Goal: Task Accomplishment & Management: Manage account settings

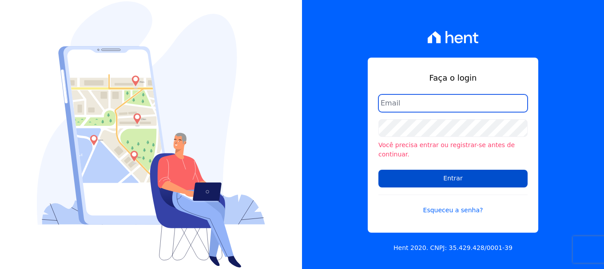
type input "vyviane.martinsgruporei@gmail.com"
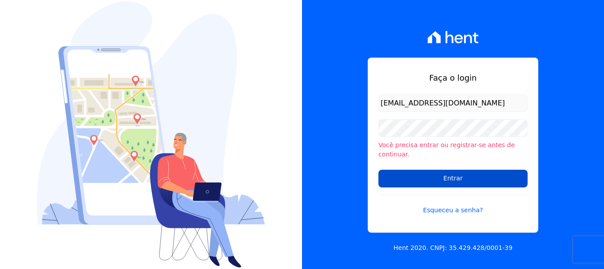
click at [431, 173] on input "Entrar" at bounding box center [452, 179] width 149 height 18
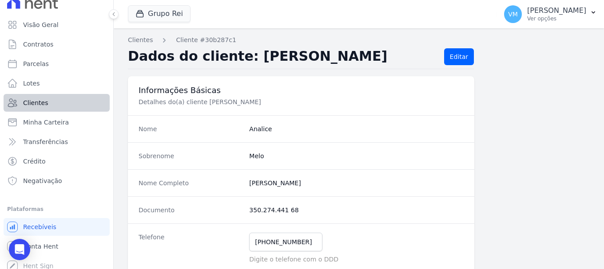
scroll to position [16, 0]
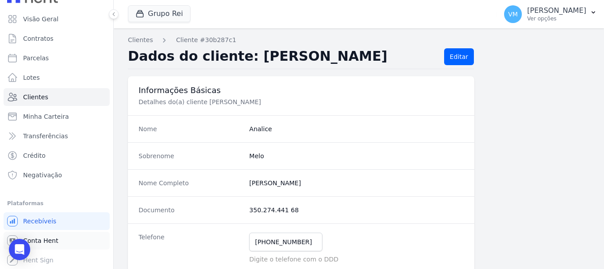
click at [52, 242] on span "Conta Hent" at bounding box center [40, 241] width 35 height 9
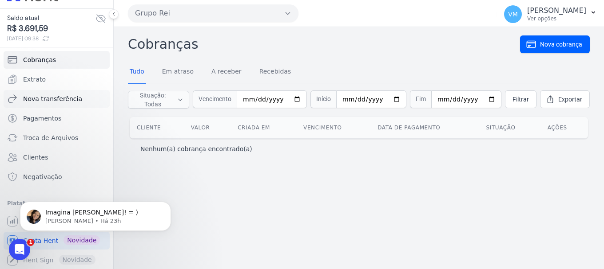
click at [46, 95] on span "Nova transferência" at bounding box center [52, 99] width 59 height 9
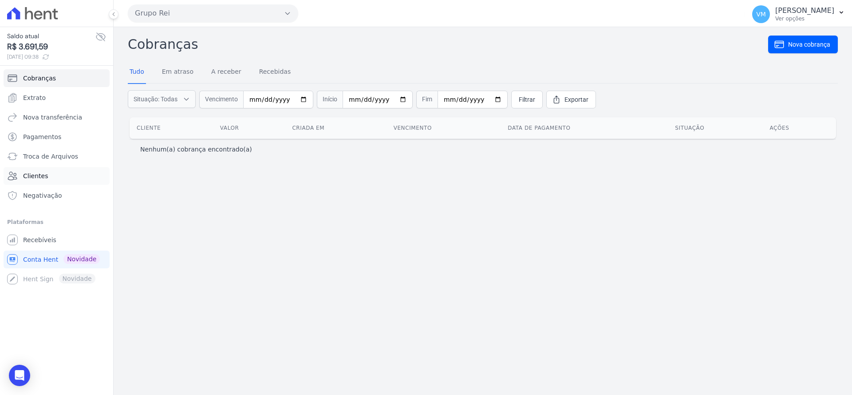
click at [58, 180] on link "Clientes" at bounding box center [57, 176] width 106 height 18
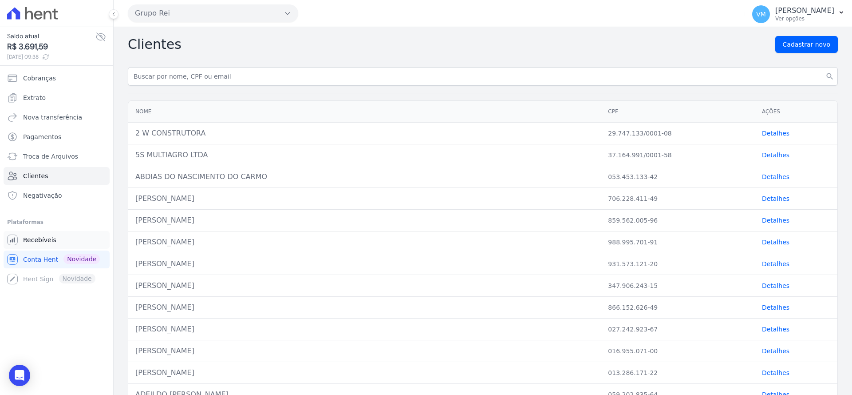
click at [47, 241] on span "Recebíveis" at bounding box center [39, 239] width 33 height 9
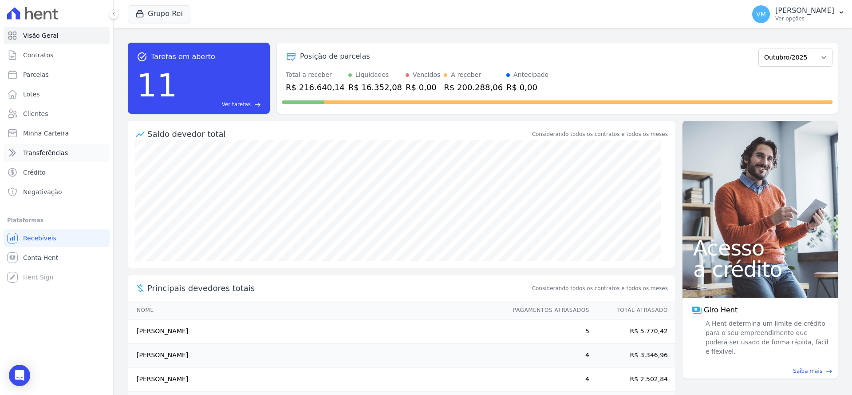
click at [44, 152] on span "Transferências" at bounding box center [45, 152] width 45 height 9
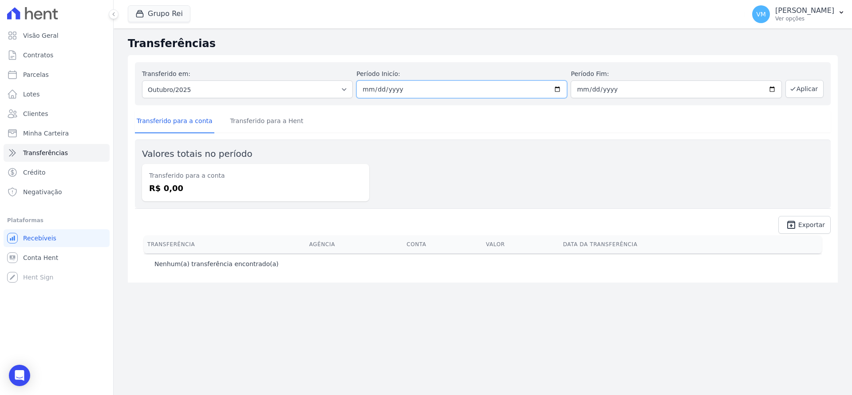
click at [560, 88] on input "2025-10-01" at bounding box center [461, 89] width 211 height 18
type input "[DATE]"
click at [603, 91] on input "2025-10-31" at bounding box center [676, 89] width 211 height 18
type input "[DATE]"
click at [603, 91] on button "Aplicar" at bounding box center [804, 89] width 38 height 18
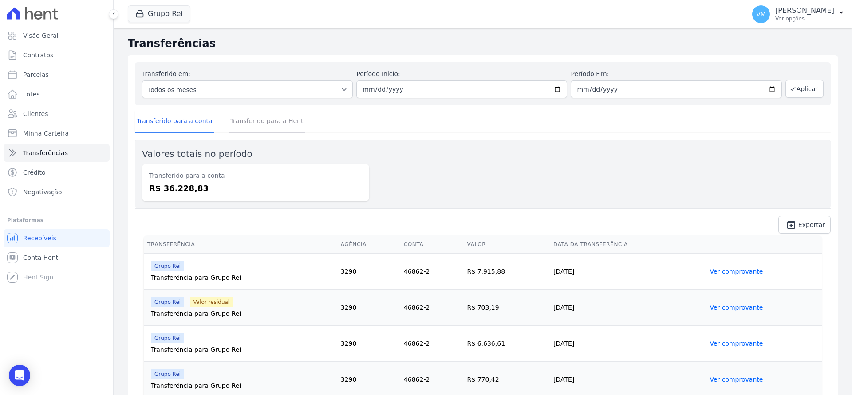
click at [265, 116] on link "Transferido para a Hent" at bounding box center [267, 121] width 77 height 23
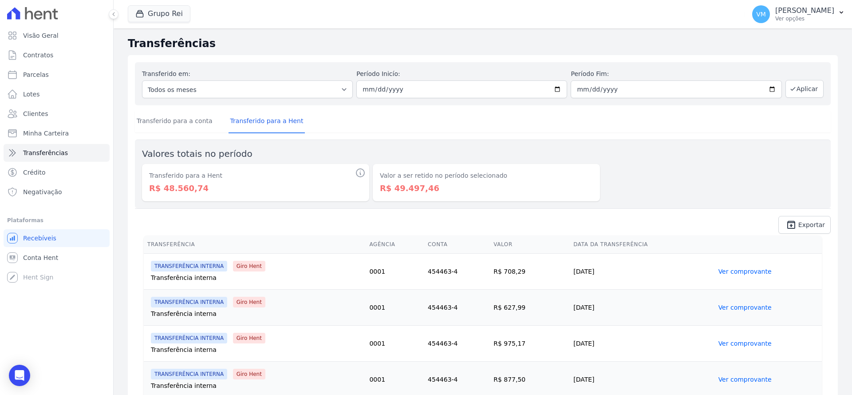
scroll to position [44, 0]
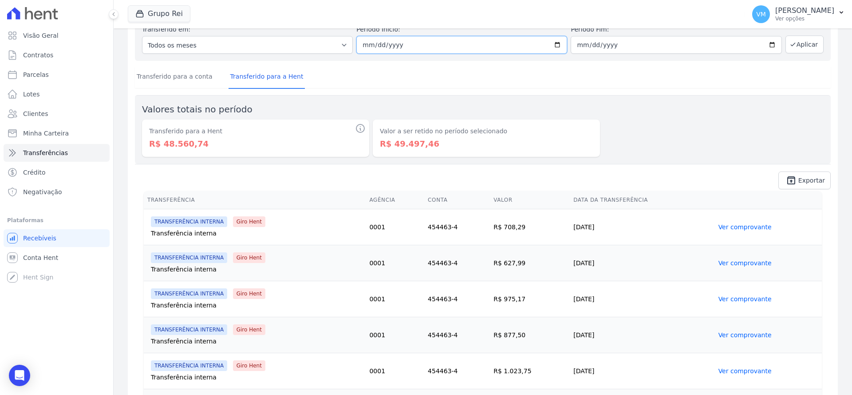
click at [555, 45] on input "[DATE]" at bounding box center [461, 45] width 211 height 18
type input "2025-08-01"
click at [771, 43] on input "[DATE]" at bounding box center [676, 45] width 211 height 18
click at [769, 43] on input "[DATE]" at bounding box center [676, 45] width 211 height 18
type input "[DATE]"
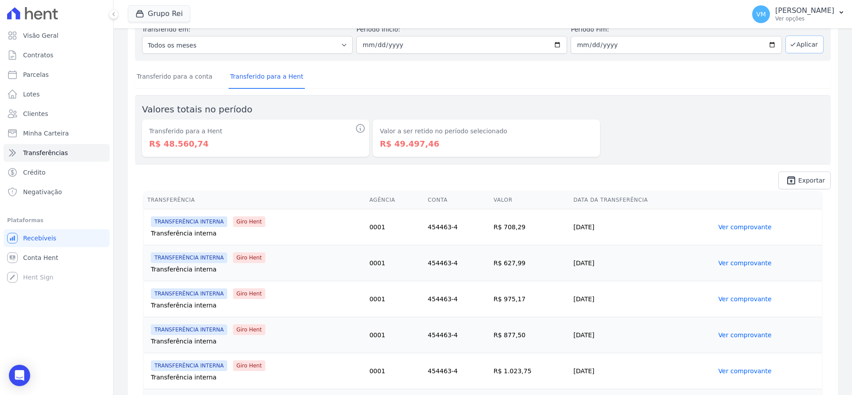
drag, startPoint x: 805, startPoint y: 43, endPoint x: 663, endPoint y: 110, distance: 156.4
click at [802, 45] on button "Aplicar" at bounding box center [804, 45] width 38 height 18
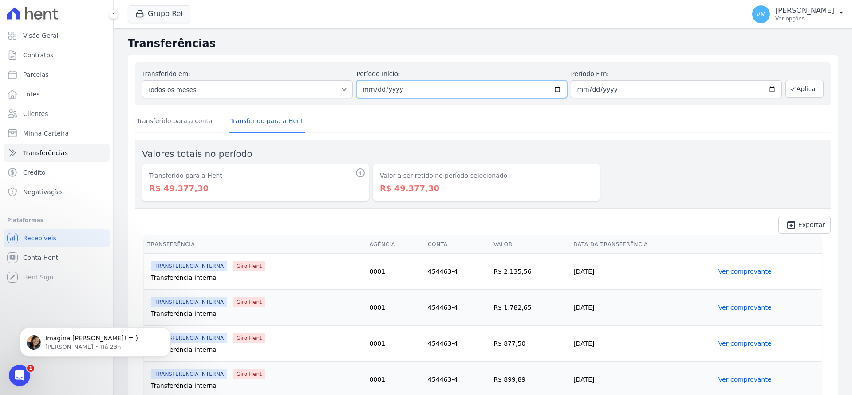
click at [556, 88] on input "2025-08-01" at bounding box center [461, 89] width 211 height 18
type input "2025-07-01"
click at [768, 91] on input "2025-08-31" at bounding box center [676, 89] width 211 height 18
type input "2025-07-31"
click at [799, 91] on button "Aplicar" at bounding box center [804, 89] width 38 height 18
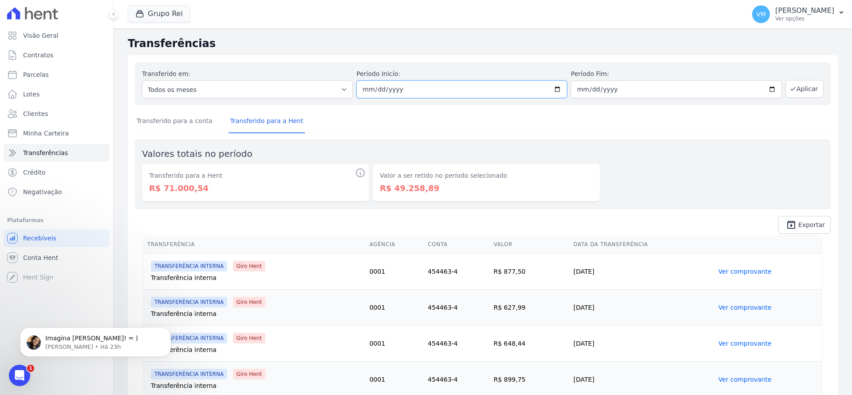
click at [554, 90] on input "[DATE]" at bounding box center [461, 89] width 211 height 18
type input "[DATE]"
click at [769, 90] on input "2025-07-31" at bounding box center [676, 89] width 211 height 18
type input "[DATE]"
click at [799, 93] on button "Aplicar" at bounding box center [804, 89] width 38 height 18
